Goal: Task Accomplishment & Management: Use online tool/utility

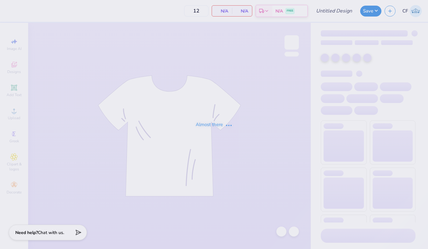
type input "Tank Set"
type input "24"
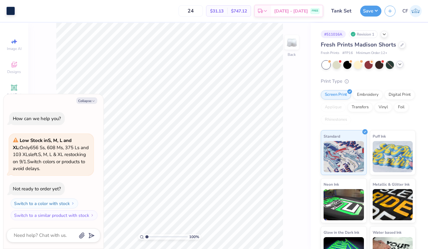
click at [397, 66] on icon at bounding box center [399, 64] width 5 height 5
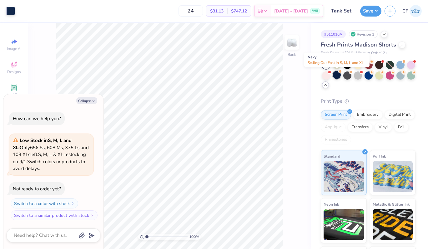
click at [337, 73] on div at bounding box center [336, 75] width 8 height 8
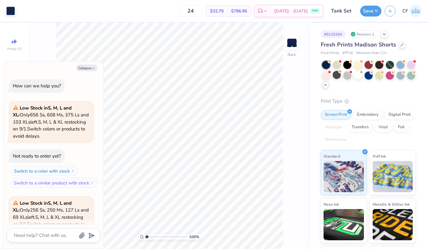
scroll to position [62, 0]
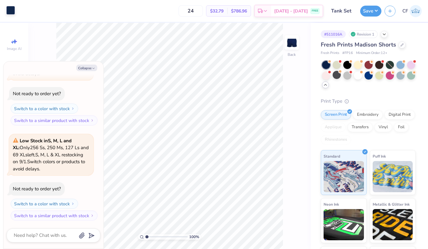
click at [11, 10] on div at bounding box center [10, 10] width 9 height 9
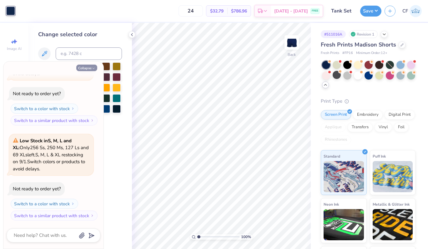
click at [85, 68] on button "Collapse" at bounding box center [86, 68] width 21 height 7
type textarea "x"
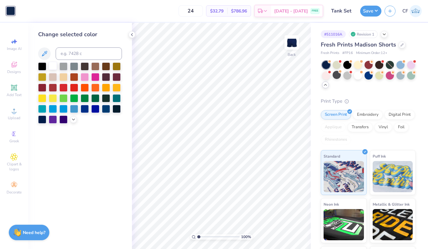
click at [54, 67] on div at bounding box center [53, 66] width 8 height 8
click at [370, 6] on button "Save" at bounding box center [370, 10] width 21 height 11
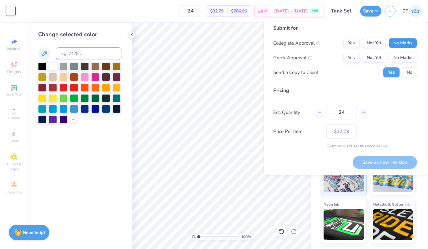
click at [409, 43] on button "No Marks" at bounding box center [402, 43] width 28 height 10
click at [353, 57] on button "Yes" at bounding box center [351, 58] width 16 height 10
click at [365, 159] on button "Save as new revision" at bounding box center [384, 162] width 64 height 13
type input "$32.79"
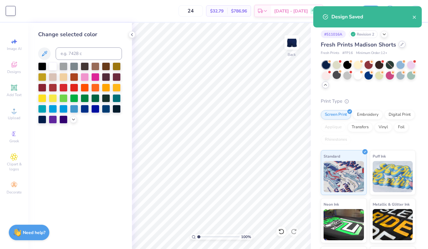
click at [400, 44] on icon at bounding box center [401, 44] width 3 height 3
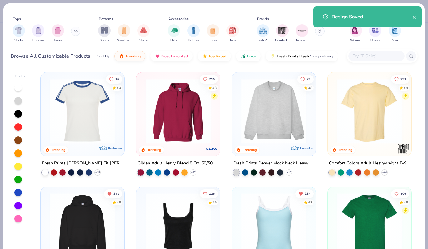
click at [200, 212] on img at bounding box center [177, 225] width 71 height 65
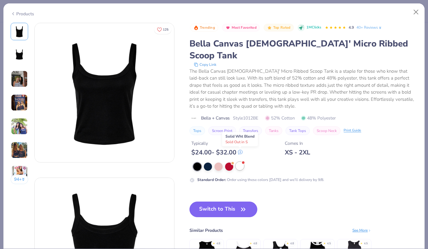
click at [241, 162] on div at bounding box center [240, 166] width 8 height 8
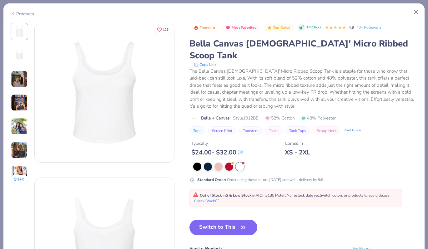
click at [237, 221] on button "Switch to This" at bounding box center [223, 228] width 68 height 16
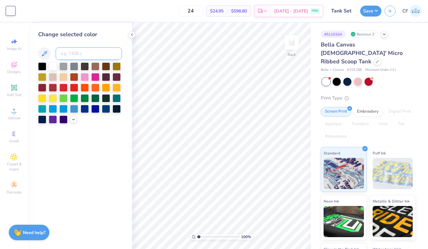
click at [73, 54] on input at bounding box center [89, 53] width 66 height 12
type input "2767"
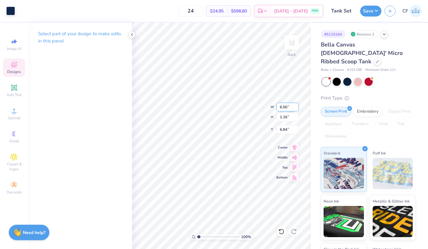
click at [283, 106] on input "6.00" at bounding box center [287, 107] width 22 height 9
type input "7.00"
type input "1.36"
click at [287, 132] on input "6.74" at bounding box center [287, 129] width 22 height 9
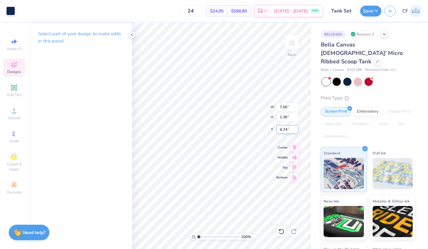
click at [287, 132] on input "6.74" at bounding box center [287, 129] width 22 height 9
click at [283, 129] on input "6.74" at bounding box center [287, 129] width 22 height 9
type input "1.00"
click at [295, 148] on icon at bounding box center [294, 146] width 4 height 5
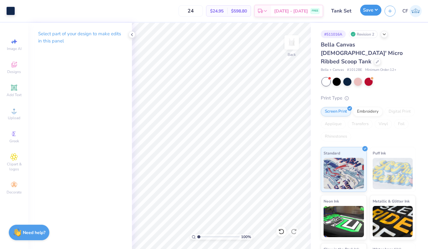
click at [375, 12] on button "Save" at bounding box center [370, 10] width 21 height 11
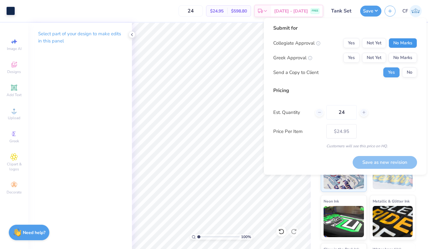
click at [395, 39] on button "No Marks" at bounding box center [402, 43] width 28 height 10
click at [355, 55] on button "Yes" at bounding box center [351, 58] width 16 height 10
click at [366, 161] on button "Save as new revision" at bounding box center [384, 162] width 64 height 13
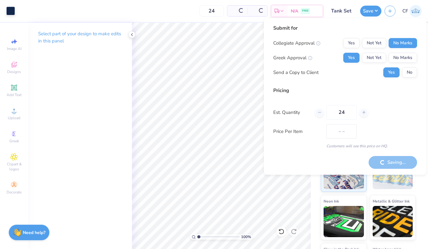
type input "$24.95"
